Goal: Check status

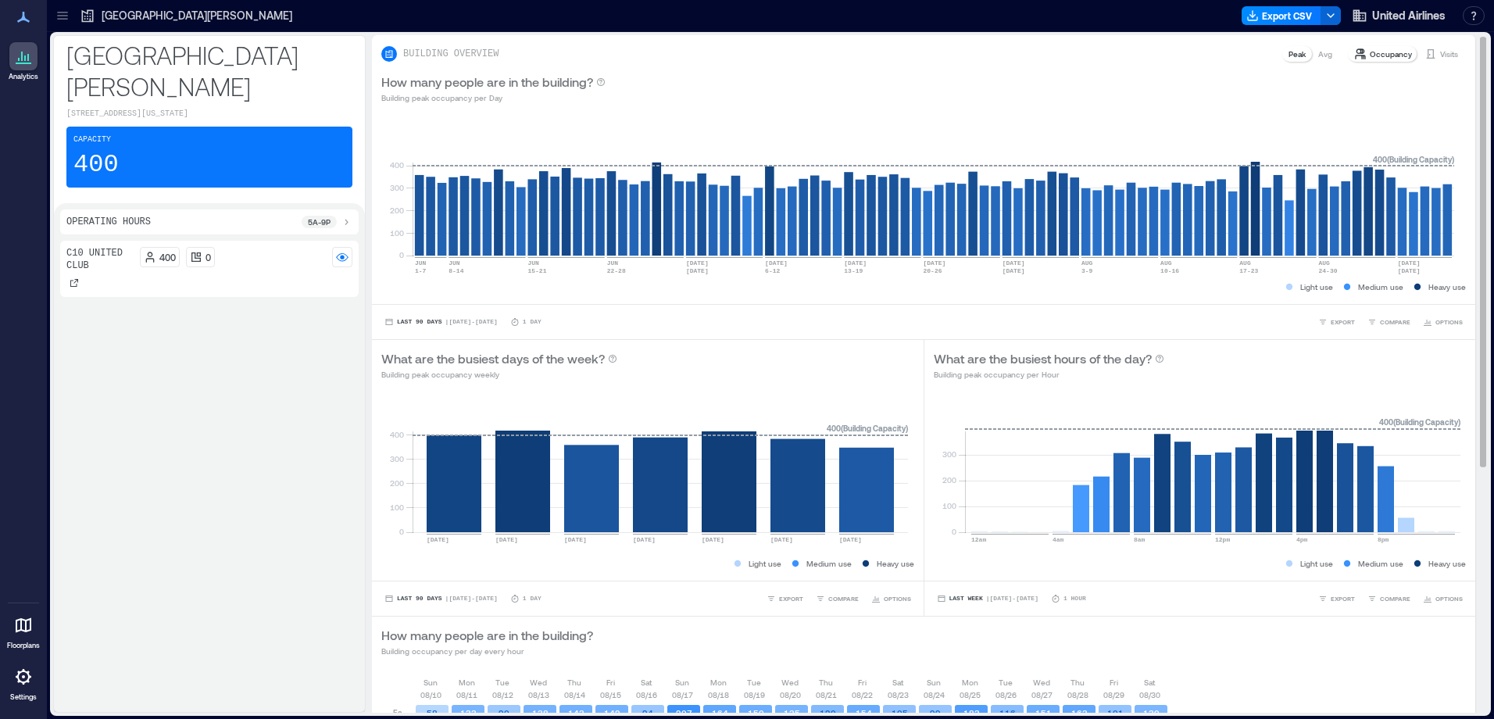
click at [1323, 53] on div "Avg" at bounding box center [1325, 54] width 27 height 16
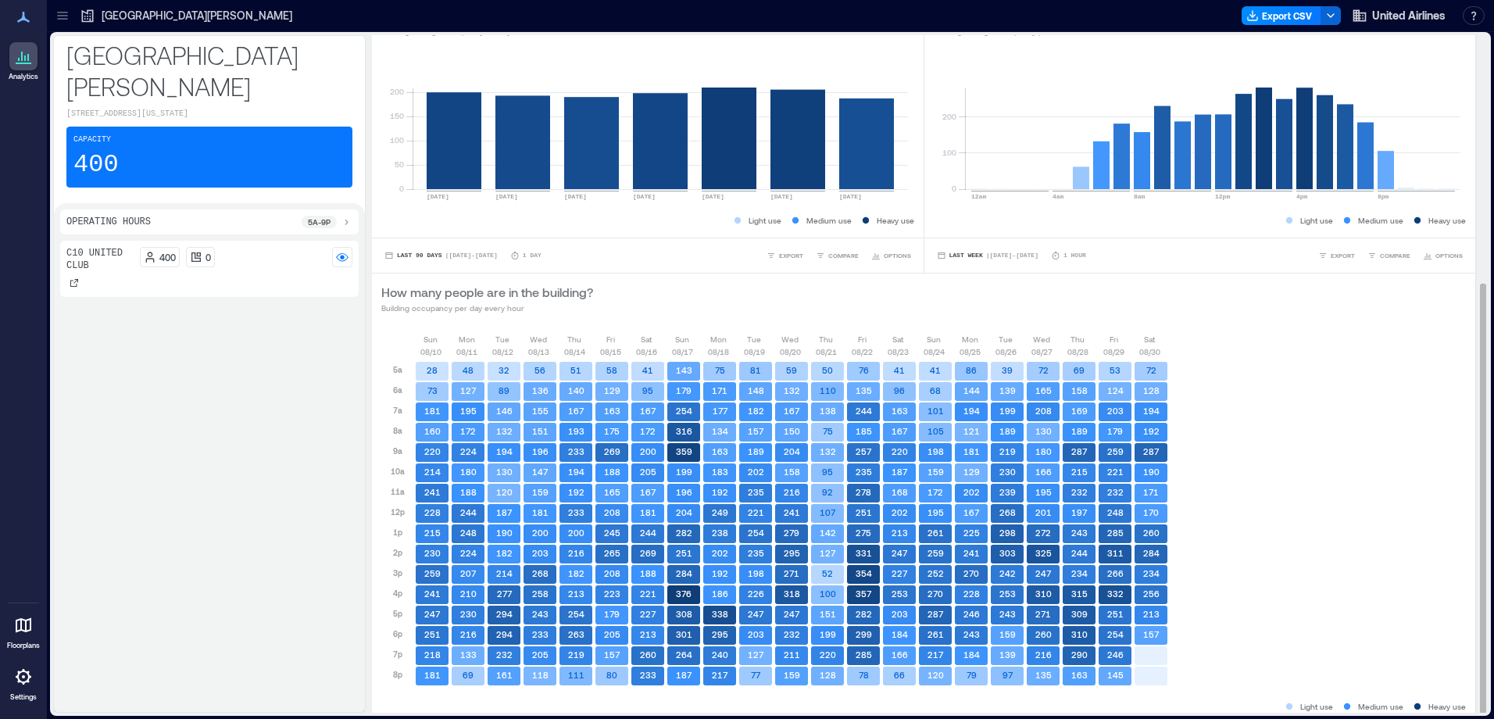
scroll to position [389, 0]
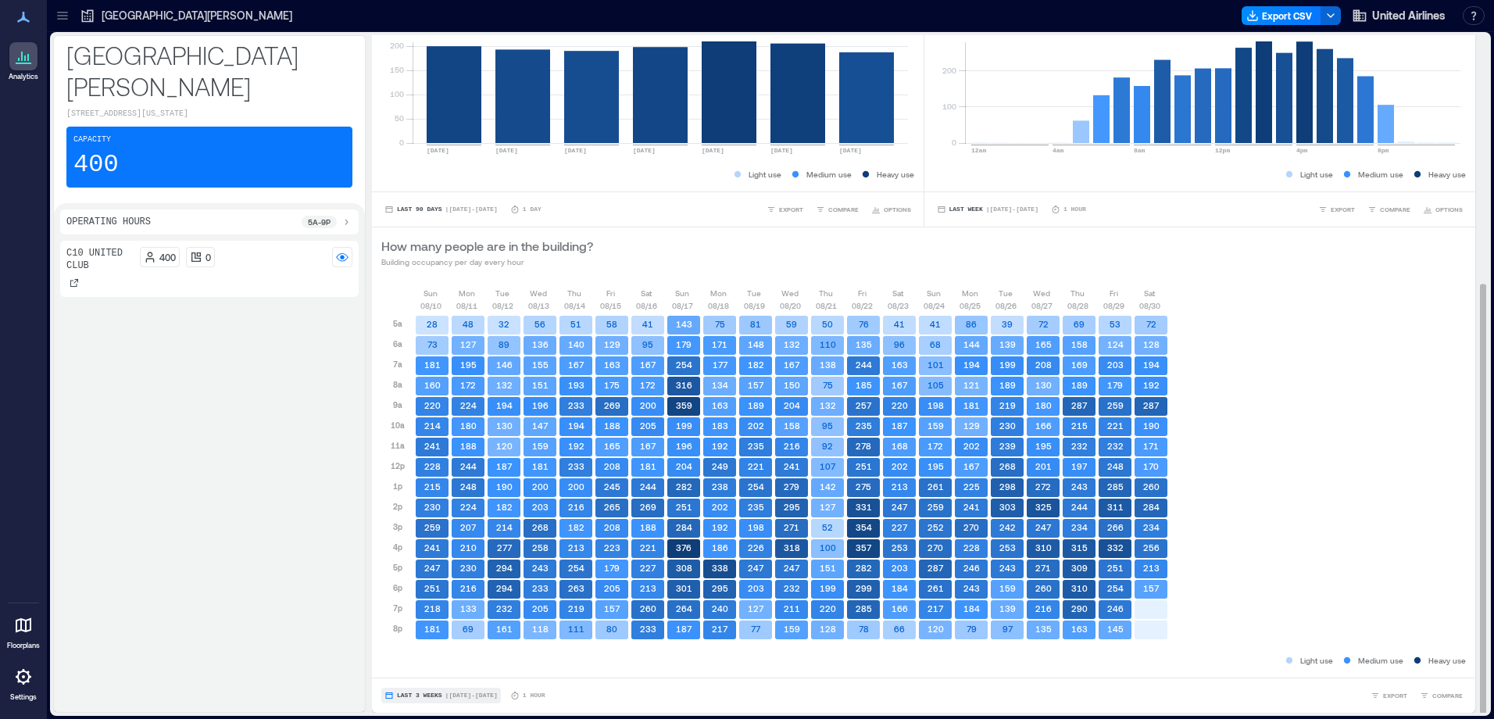
click at [466, 690] on button "Last 3 Weeks | [DATE] - [DATE]" at bounding box center [441, 696] width 120 height 16
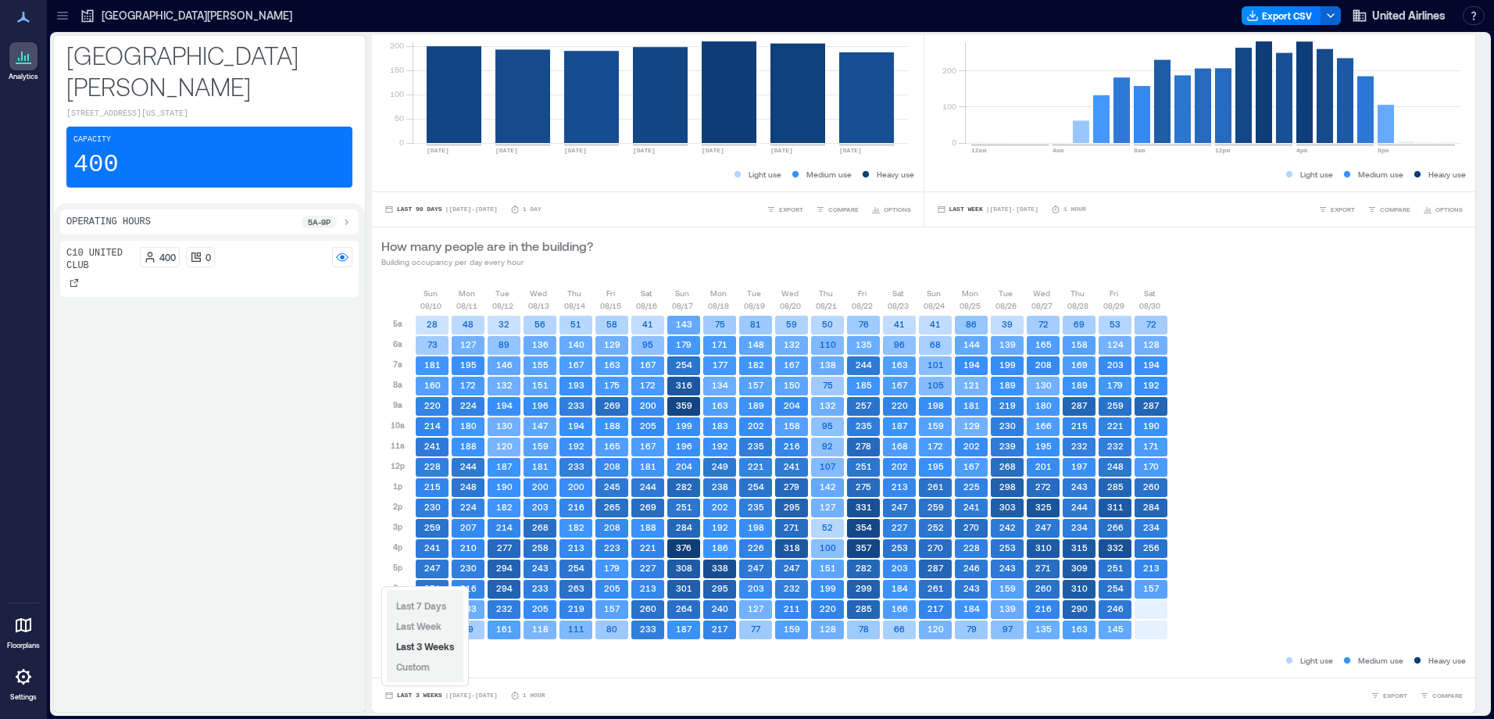
click at [419, 664] on span "Custom" at bounding box center [413, 666] width 34 height 11
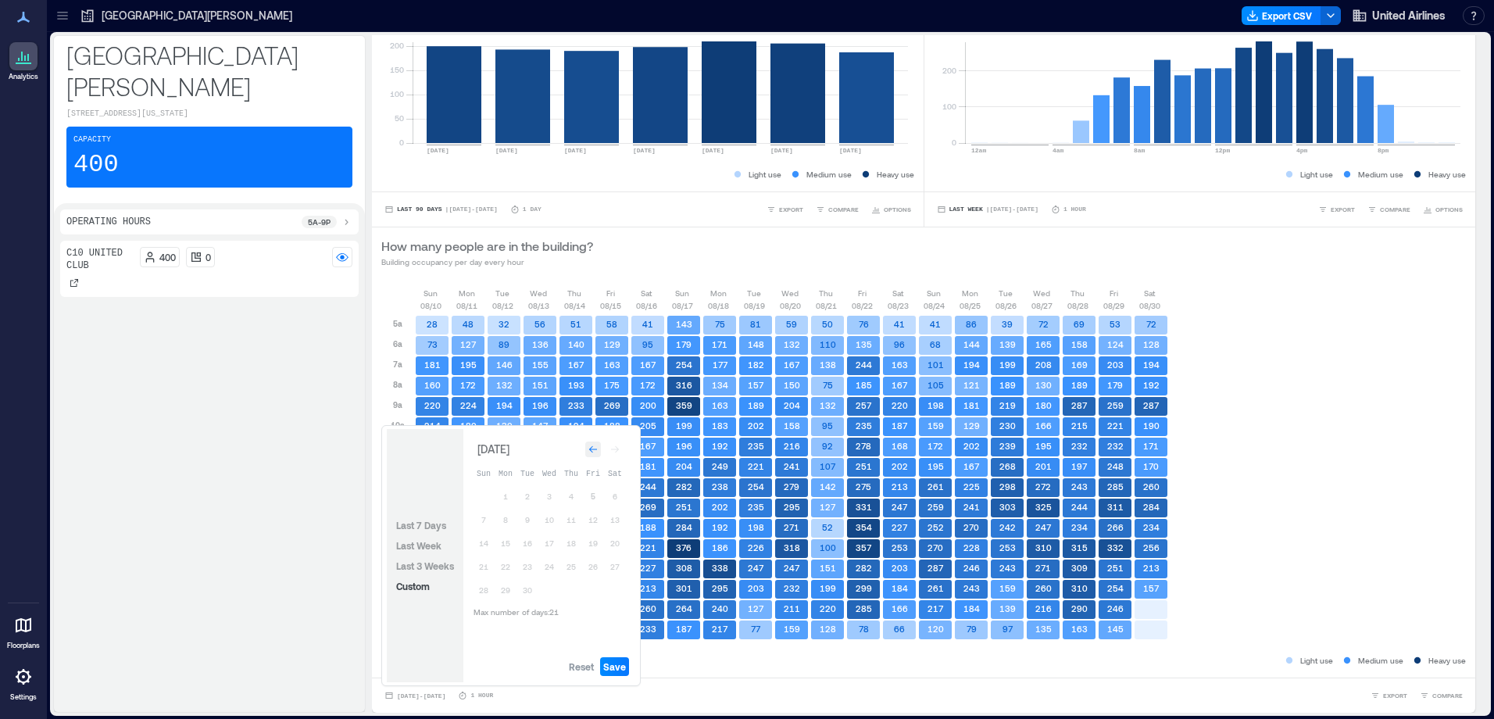
click at [591, 451] on icon "Go to previous month" at bounding box center [592, 449] width 9 height 9
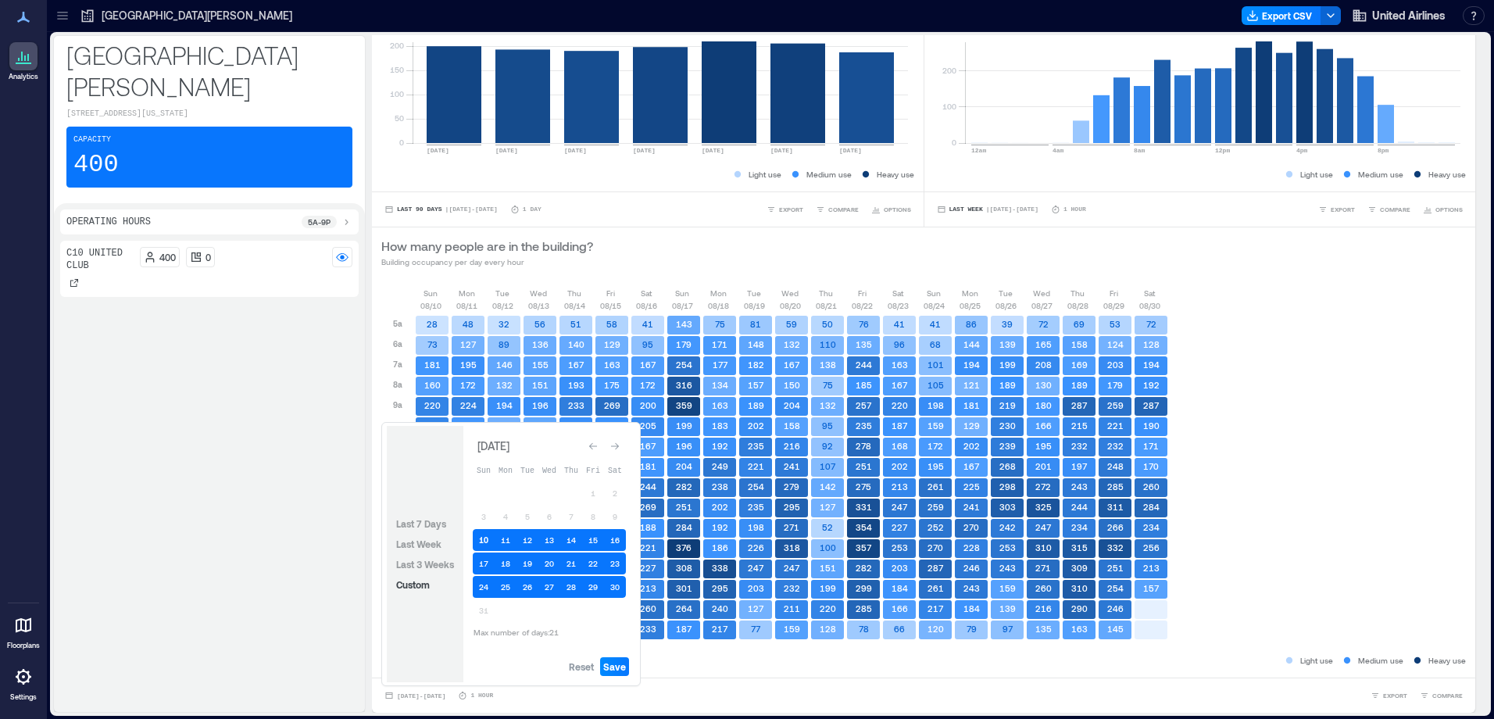
click at [477, 539] on button "10" at bounding box center [484, 540] width 22 height 22
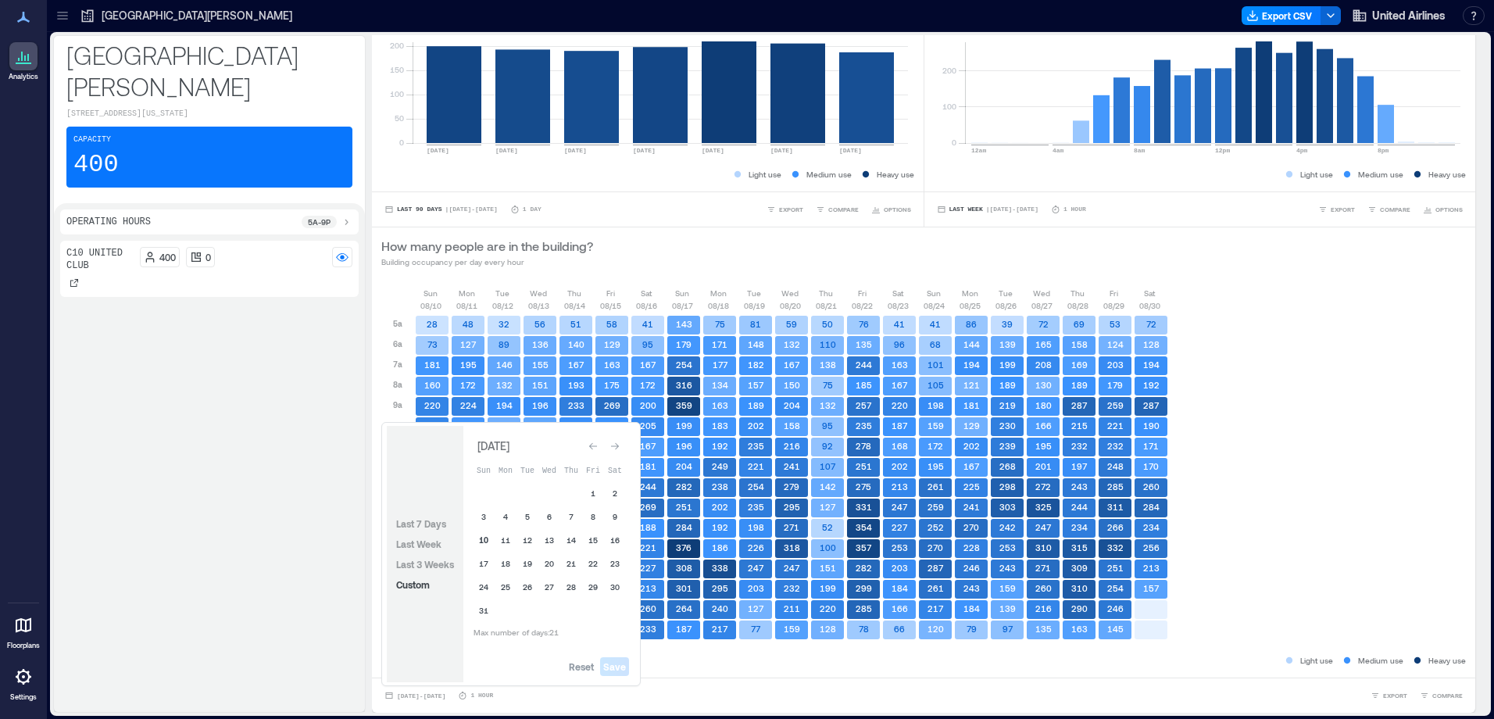
click at [486, 538] on button "10" at bounding box center [484, 540] width 22 height 22
click at [620, 447] on div "Go to next month" at bounding box center [615, 446] width 16 height 16
click at [441, 568] on span "Last 3 Weeks" at bounding box center [425, 565] width 58 height 11
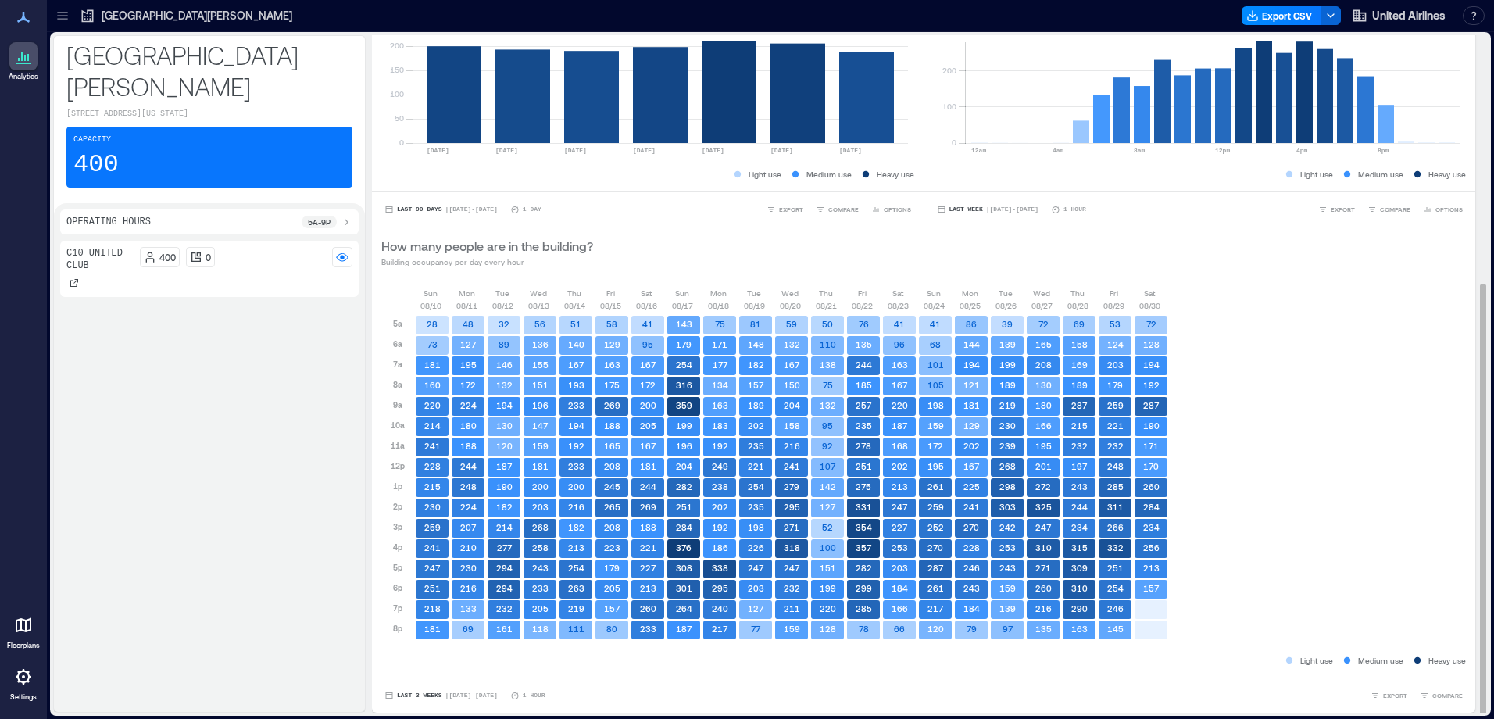
click at [697, 664] on div "Light use Medium use Heavy use" at bounding box center [923, 660] width 1085 height 16
